Goal: Information Seeking & Learning: Understand process/instructions

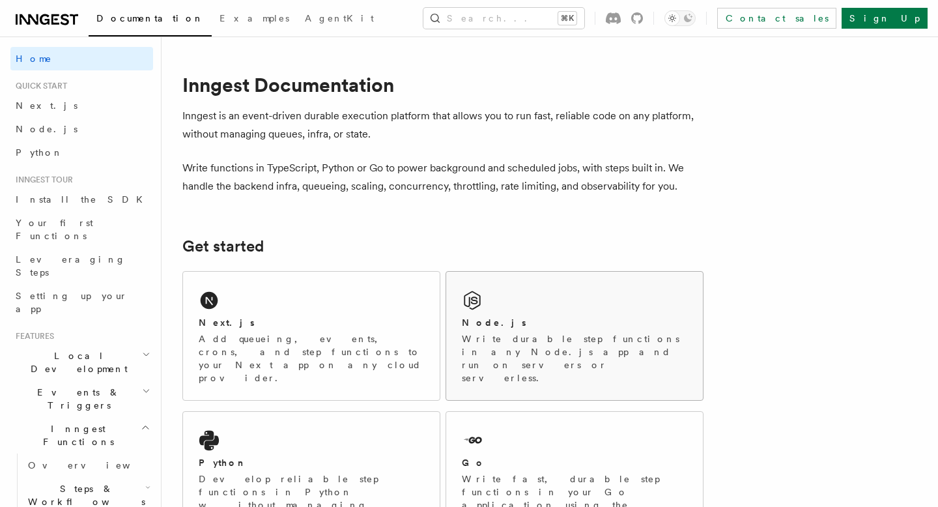
click at [520, 321] on div "Node.js" at bounding box center [574, 323] width 225 height 14
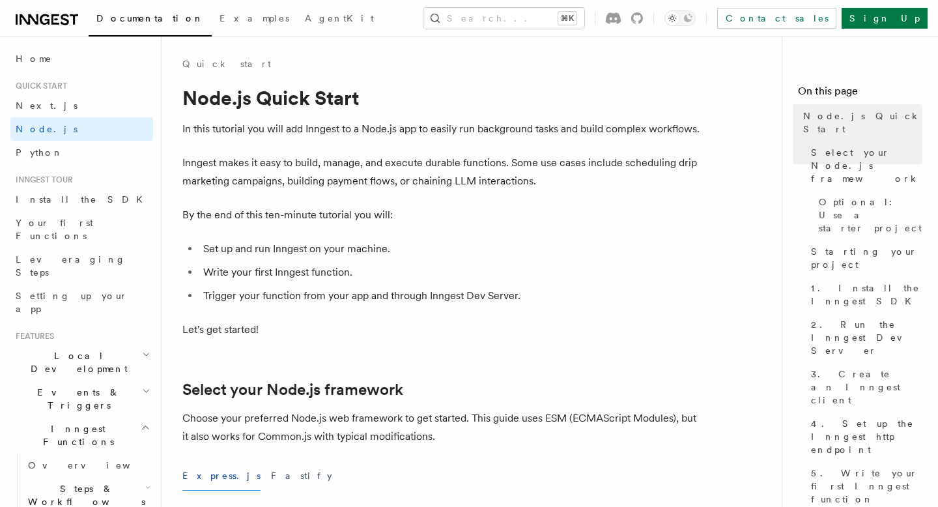
click at [516, 304] on li "Trigger your function from your app and through Inngest Dev Server." at bounding box center [451, 295] width 504 height 18
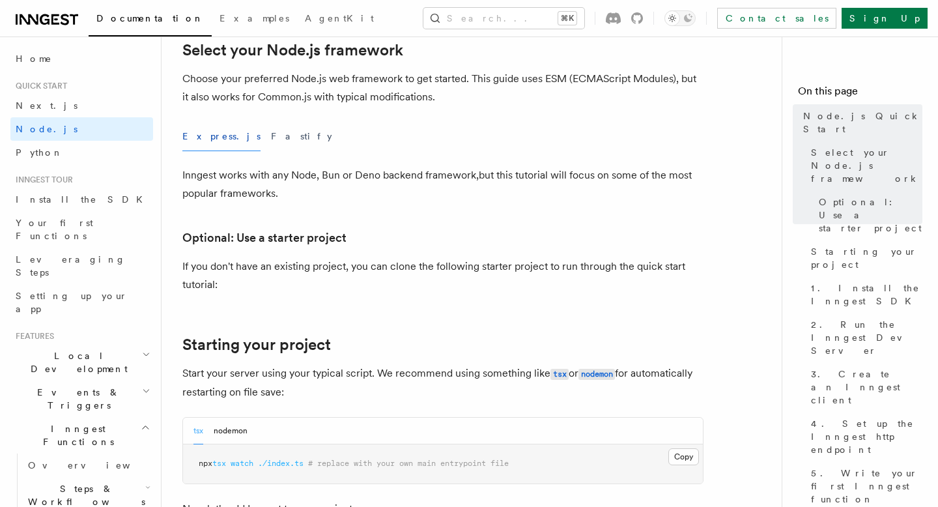
scroll to position [365, 0]
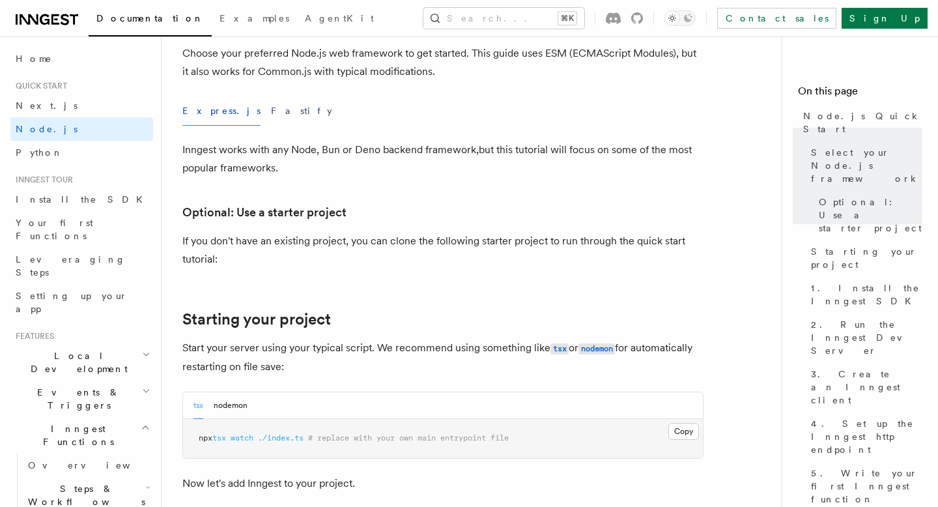
click at [695, 20] on div at bounding box center [679, 18] width 31 height 16
click at [693, 18] on icon "Toggle dark mode" at bounding box center [687, 18] width 10 height 10
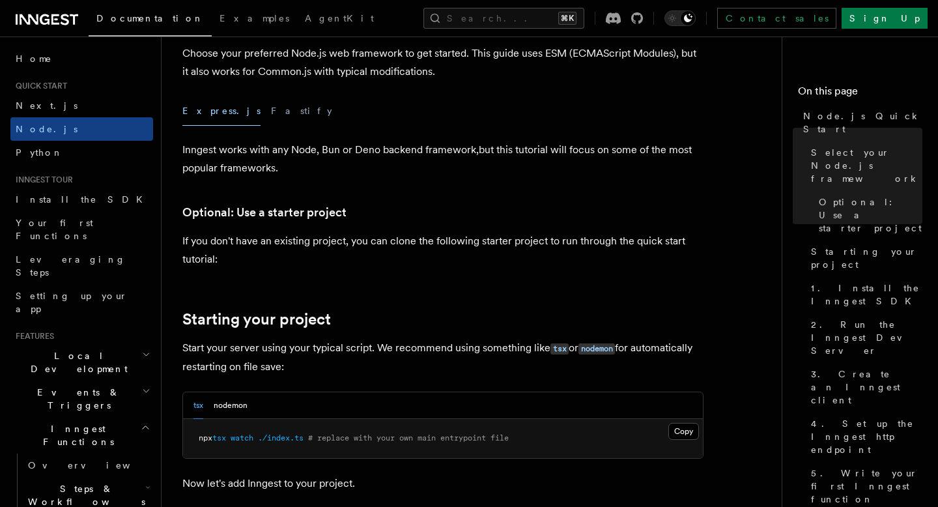
click at [363, 339] on p "Start your server using your typical script. We recommend using something like …" at bounding box center [442, 357] width 521 height 37
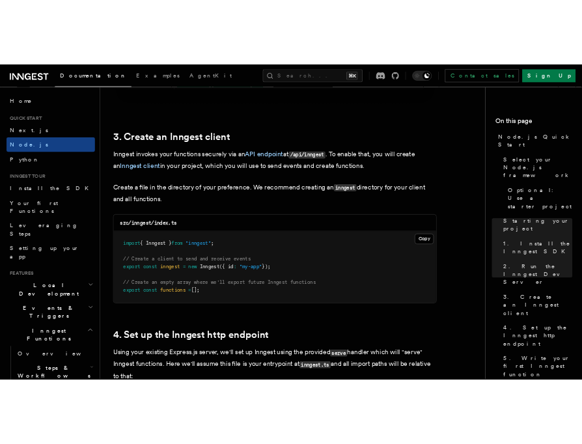
scroll to position [1615, 0]
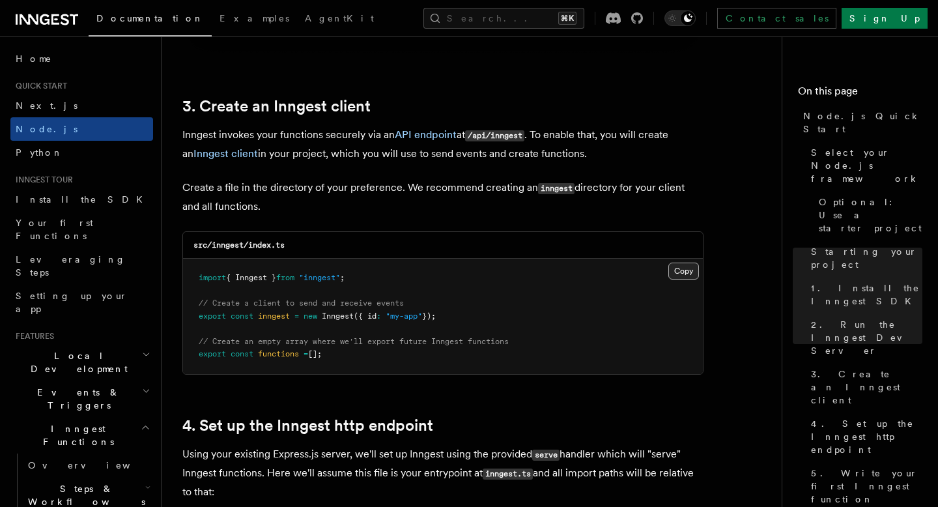
click at [677, 271] on button "Copy Copied" at bounding box center [683, 270] width 31 height 17
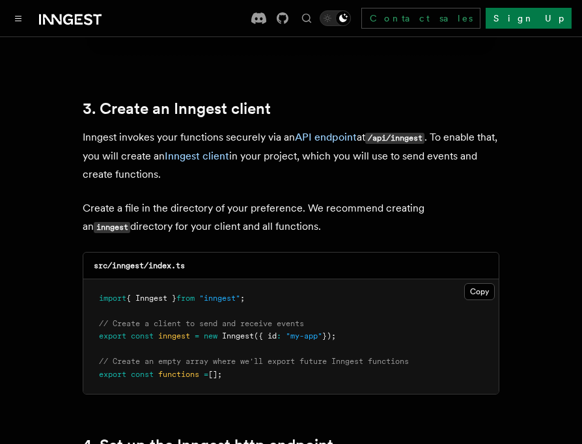
click at [337, 253] on div "src/inngest/index.ts" at bounding box center [290, 266] width 415 height 27
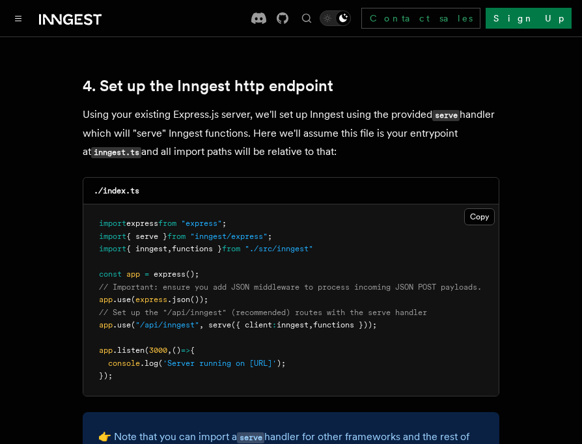
scroll to position [1979, 0]
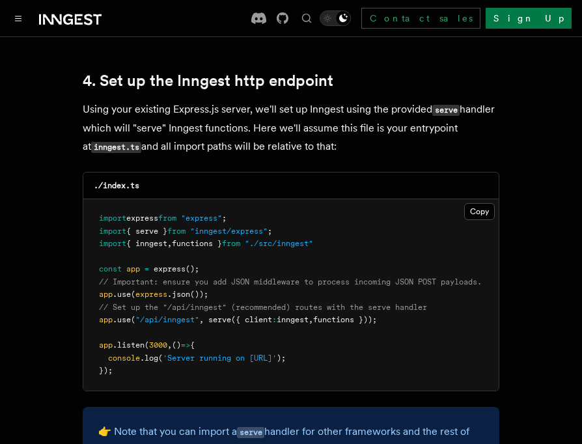
click at [156, 315] on span ""/api/inngest"" at bounding box center [167, 319] width 64 height 9
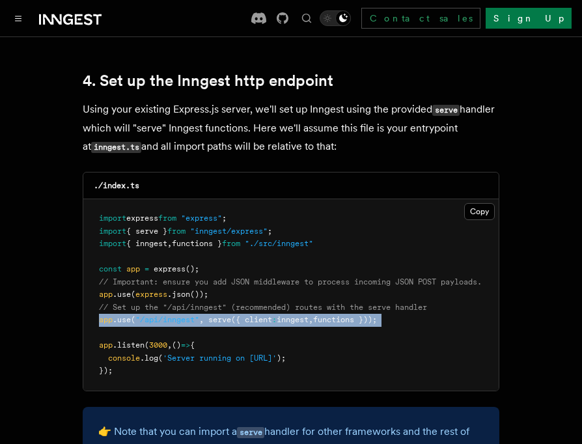
click at [156, 315] on span ""/api/inngest"" at bounding box center [167, 319] width 64 height 9
copy code "app .use ( "/api/inngest" , serve ({ client : inngest , functions }));"
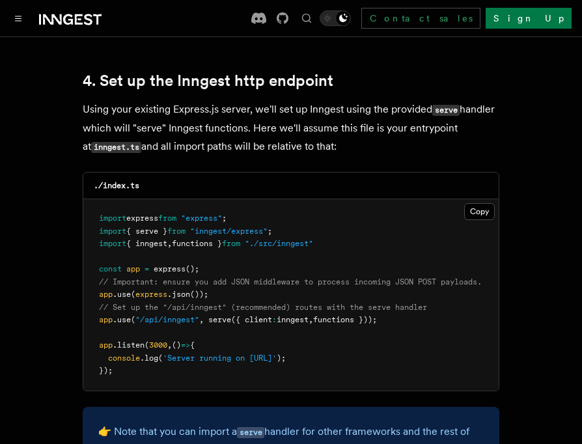
click at [204, 239] on span "functions }" at bounding box center [197, 243] width 50 height 9
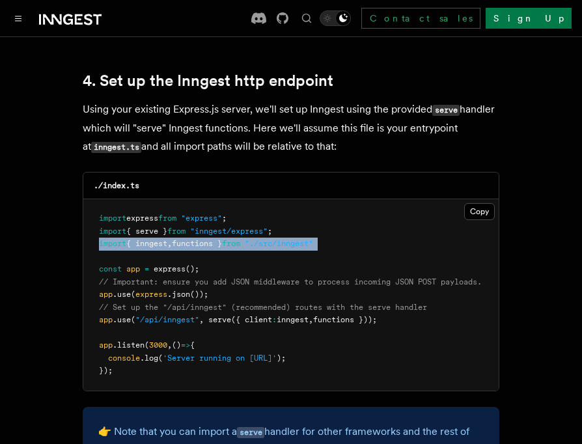
click at [204, 239] on span "functions }" at bounding box center [197, 243] width 50 height 9
copy code "import { inngest , functions } from "./src/inngest""
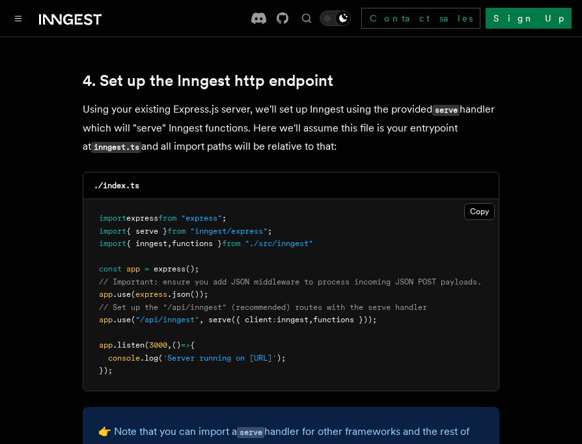
click at [222, 214] on span ""express"" at bounding box center [201, 218] width 41 height 9
click at [227, 227] on span ""inngest/express"" at bounding box center [228, 231] width 77 height 9
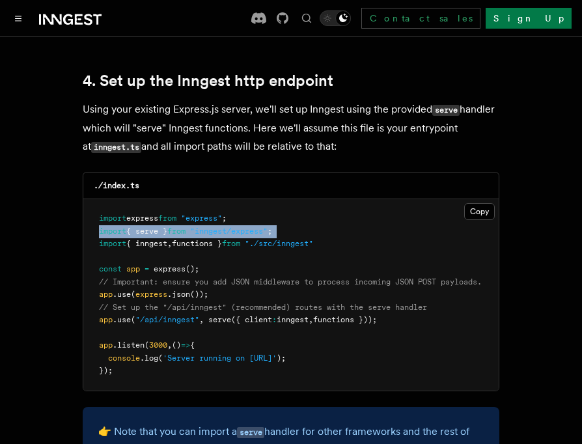
click at [227, 227] on span ""inngest/express"" at bounding box center [228, 231] width 77 height 9
copy code "import { serve } from "inngest/express" ;"
